Goal: Find specific page/section: Find specific page/section

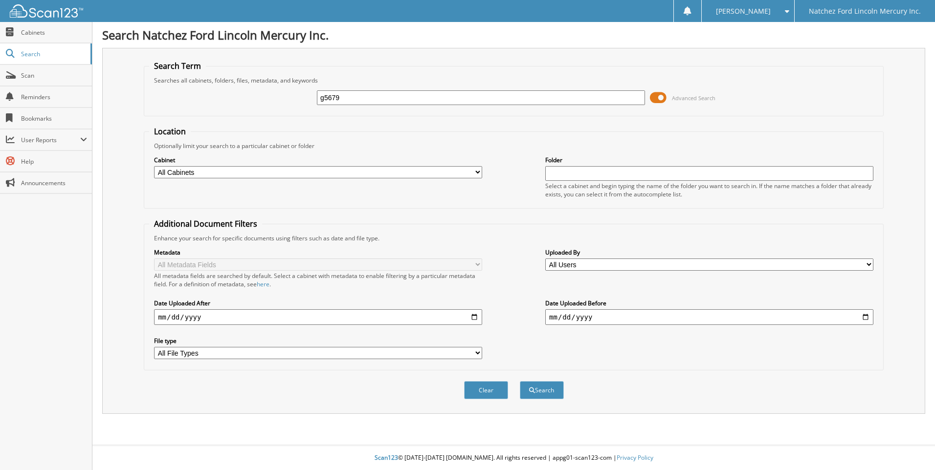
type input "g5679"
click at [520, 381] on button "Search" at bounding box center [542, 390] width 44 height 18
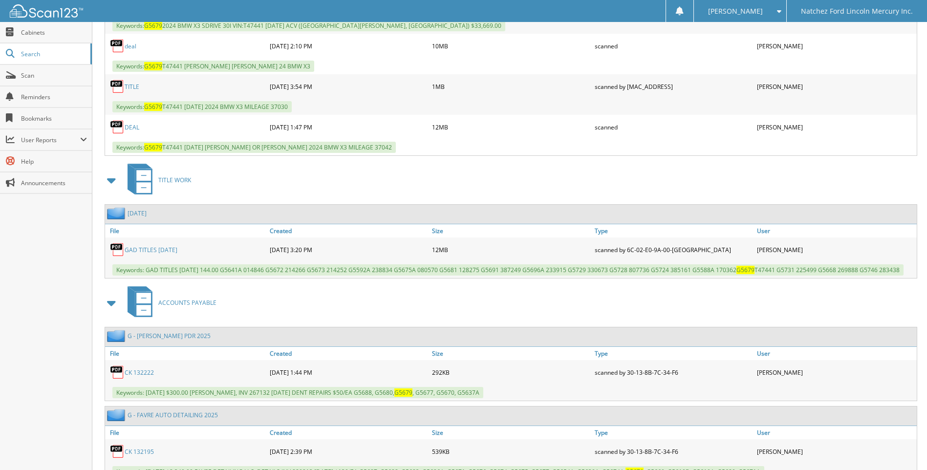
scroll to position [538, 0]
click at [175, 247] on link "GAD TITLES 6-18-25" at bounding box center [151, 249] width 53 height 8
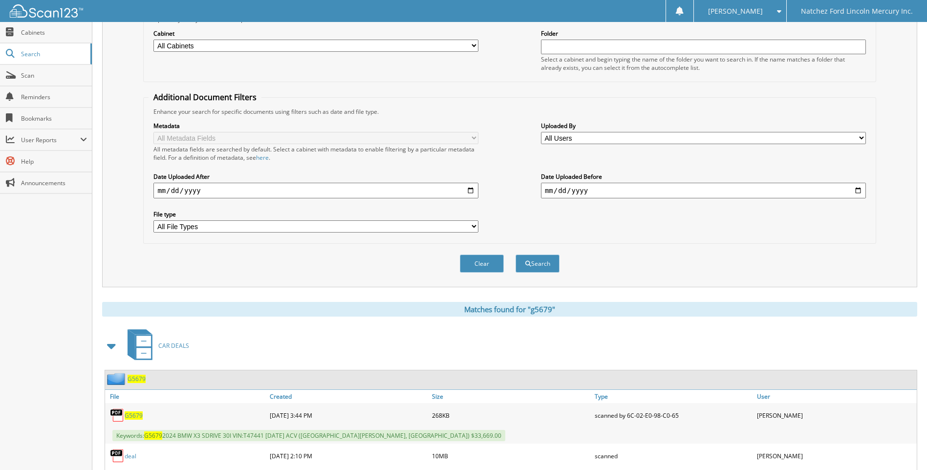
scroll to position [0, 0]
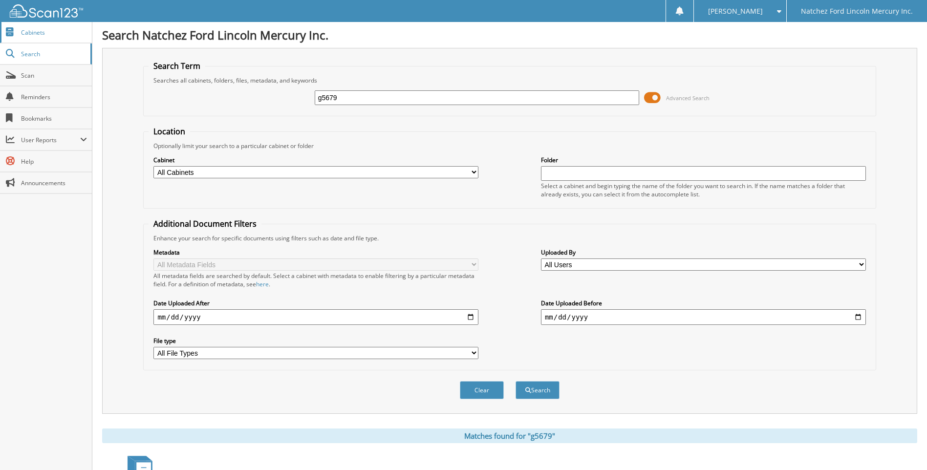
click at [36, 32] on span "Cabinets" at bounding box center [54, 32] width 66 height 8
